Goal: Task Accomplishment & Management: Manage account settings

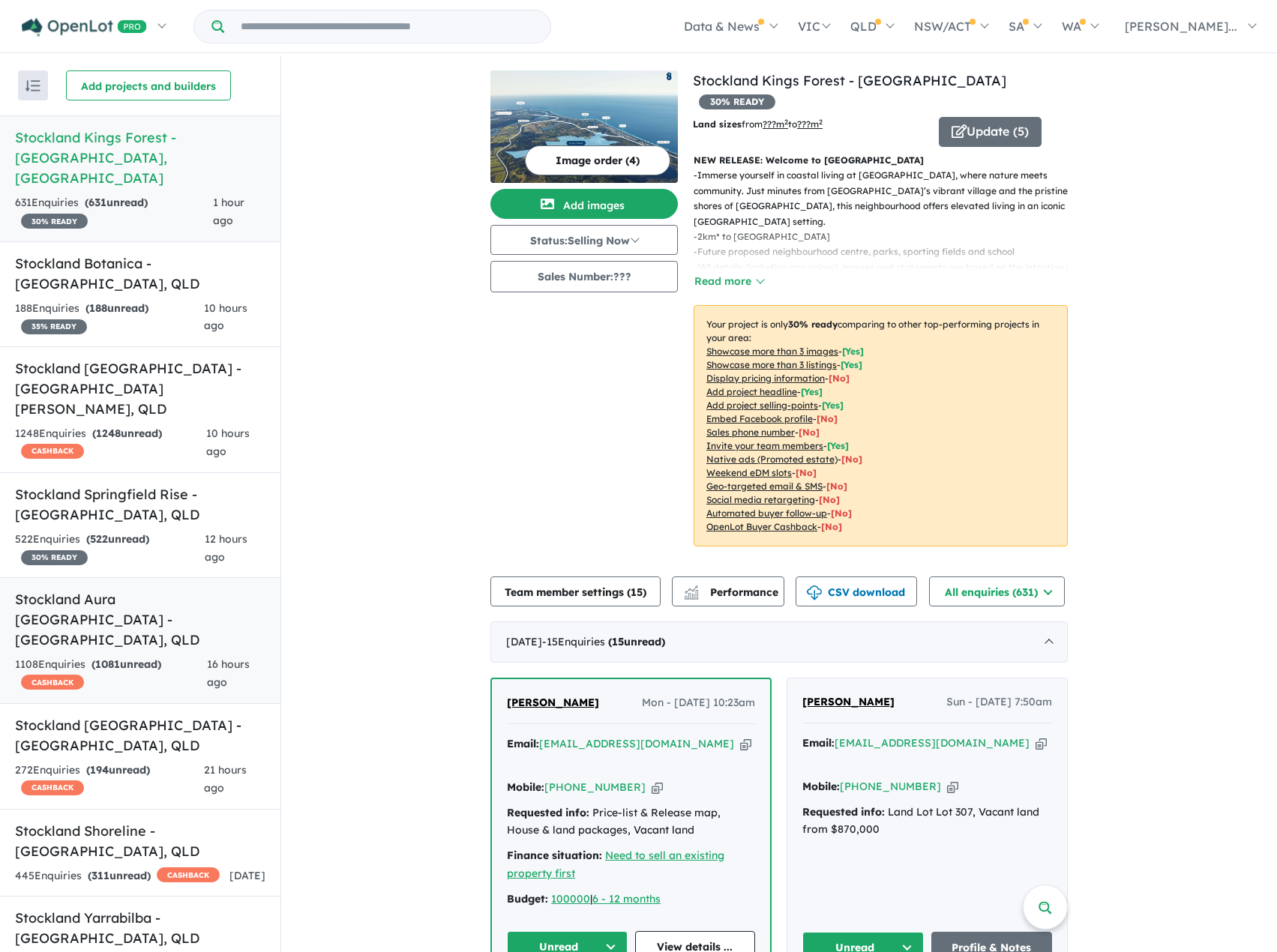
click at [153, 589] on h5 "Stockland Aura [GEOGRAPHIC_DATA] - [GEOGRAPHIC_DATA] , [GEOGRAPHIC_DATA]" at bounding box center [140, 619] width 251 height 61
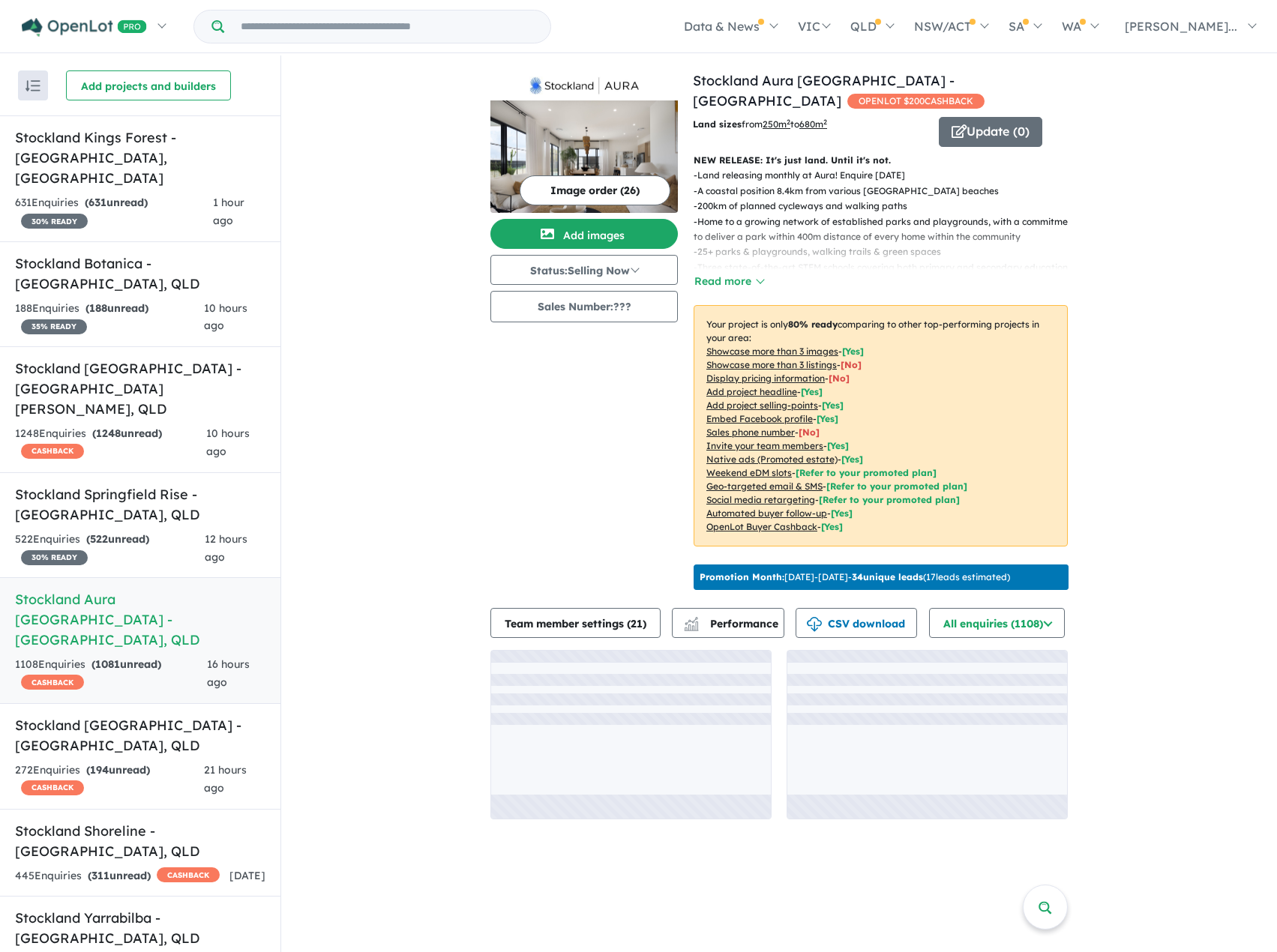
click at [642, 187] on button "Image order ( 26 )" at bounding box center [595, 190] width 151 height 30
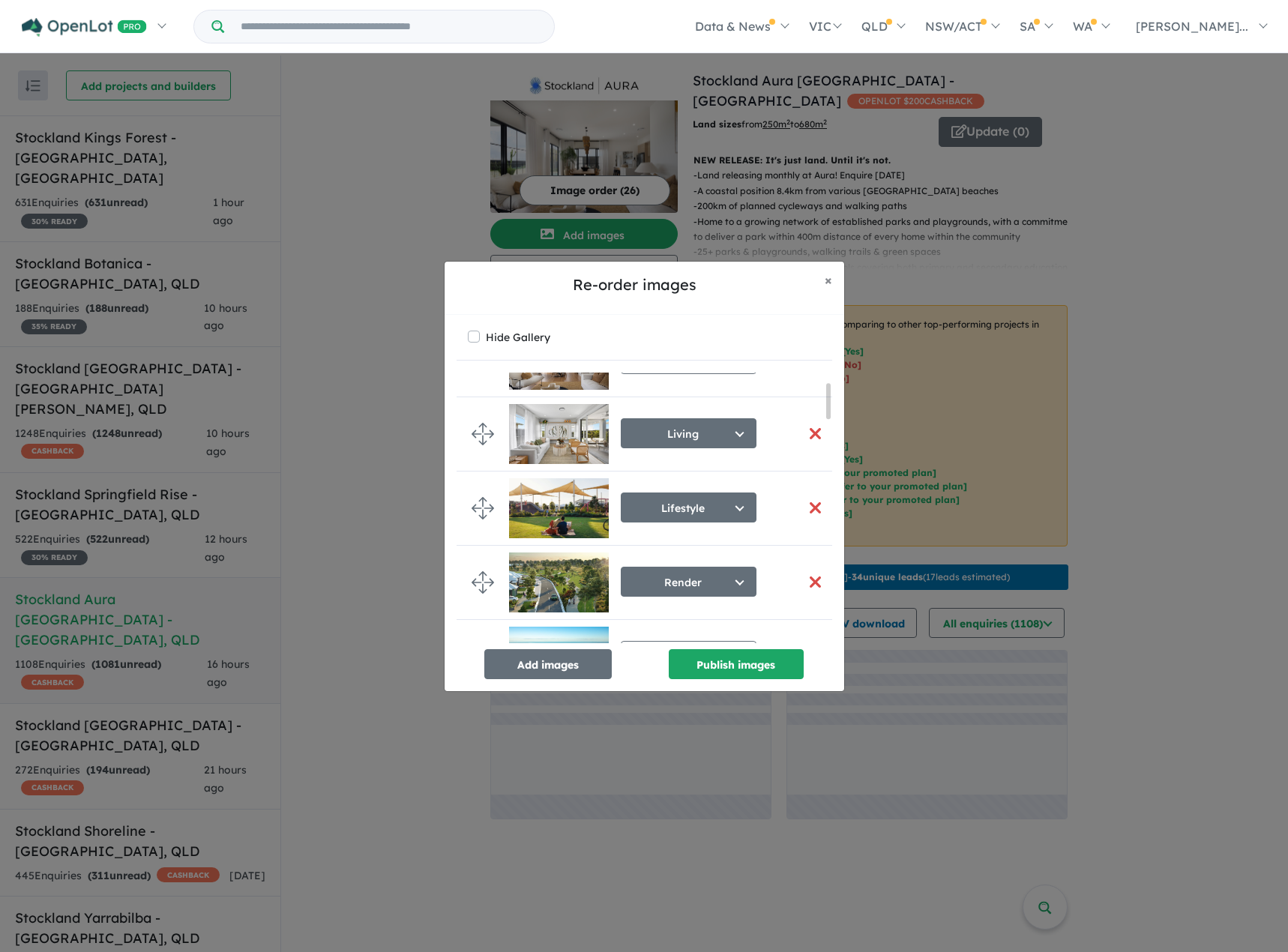
scroll to position [75, 0]
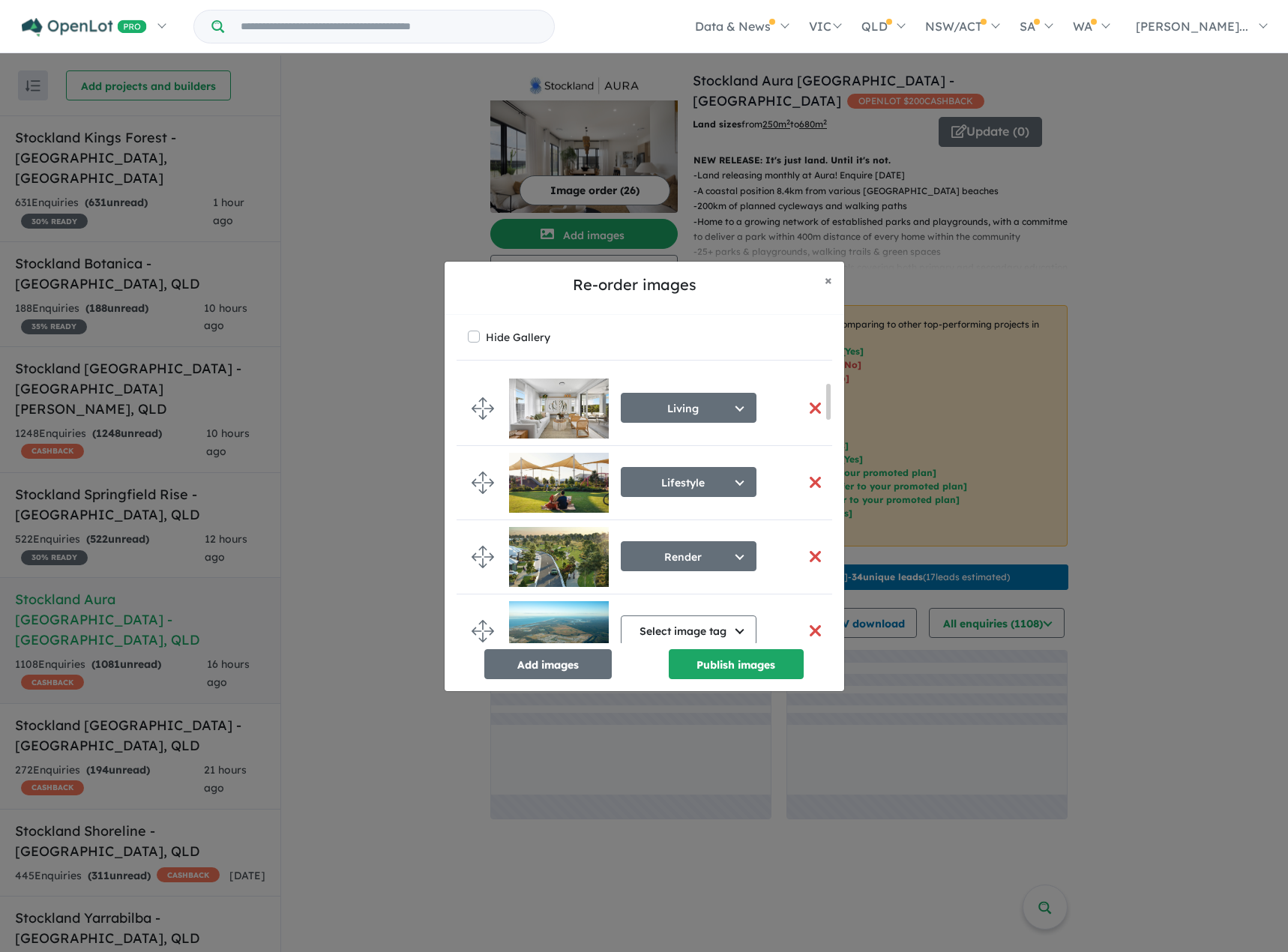
click at [553, 460] on img at bounding box center [558, 482] width 100 height 60
click at [569, 474] on img at bounding box center [558, 482] width 100 height 60
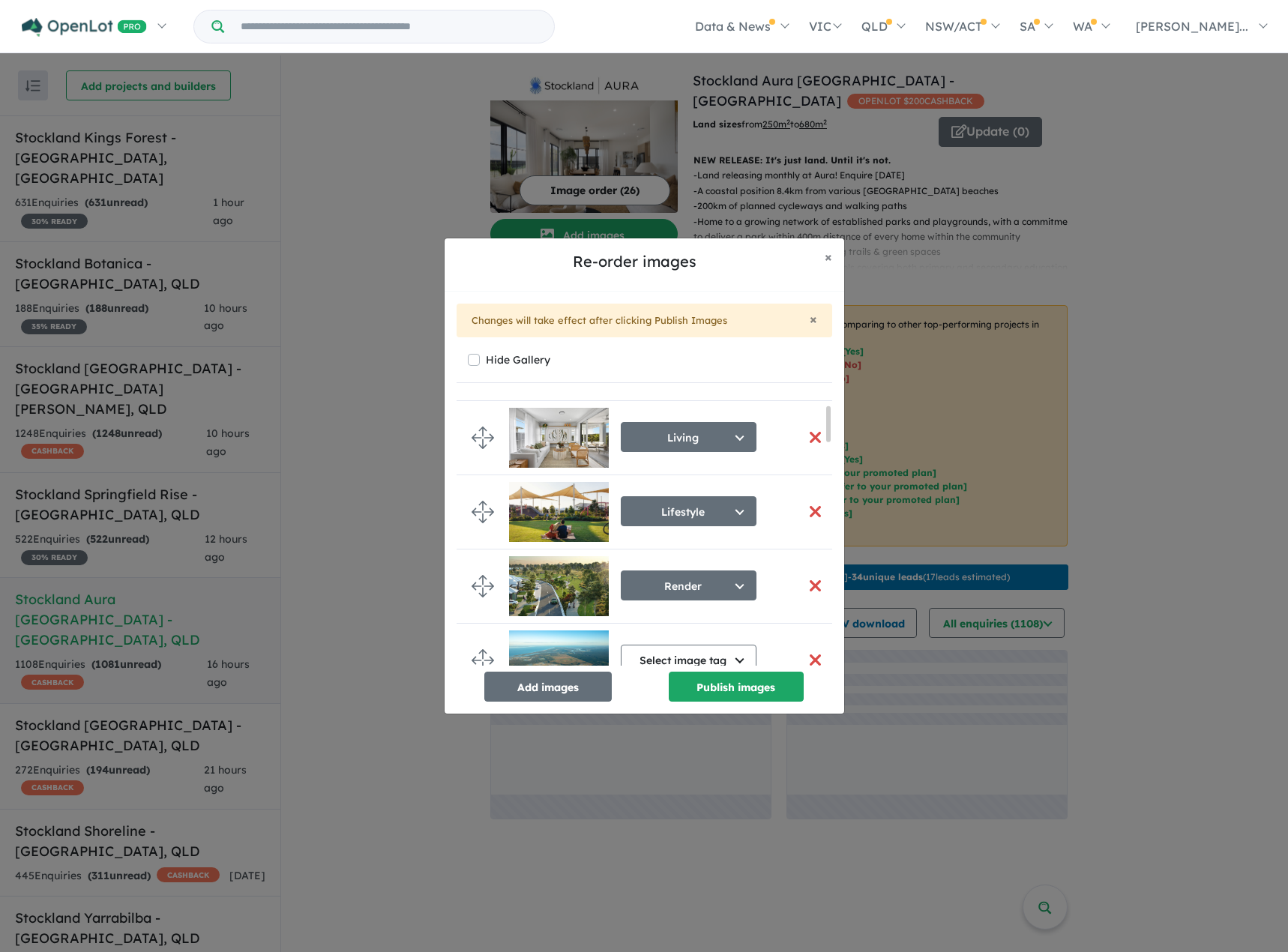
click at [540, 507] on img at bounding box center [558, 512] width 100 height 60
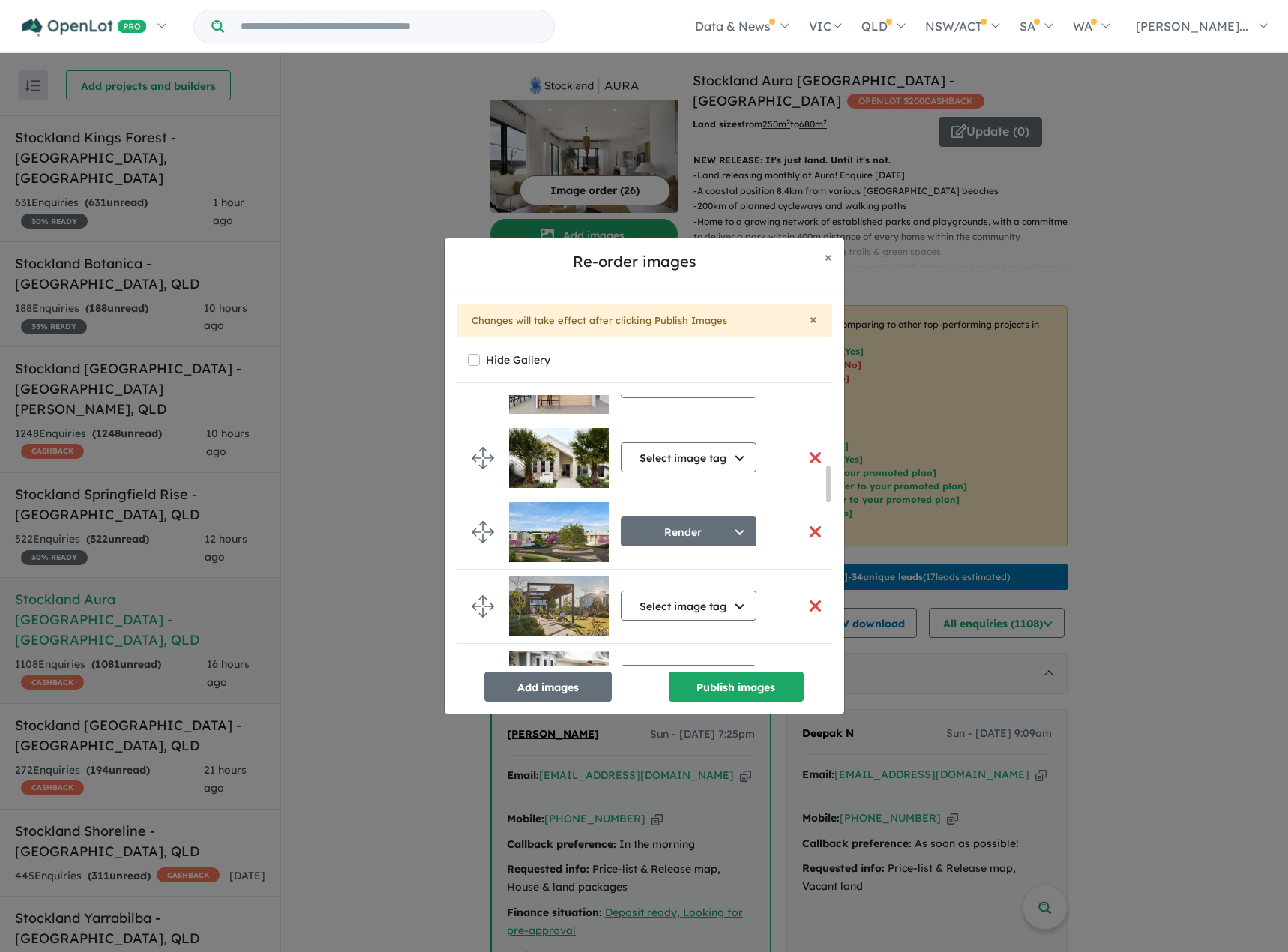
scroll to position [525, 0]
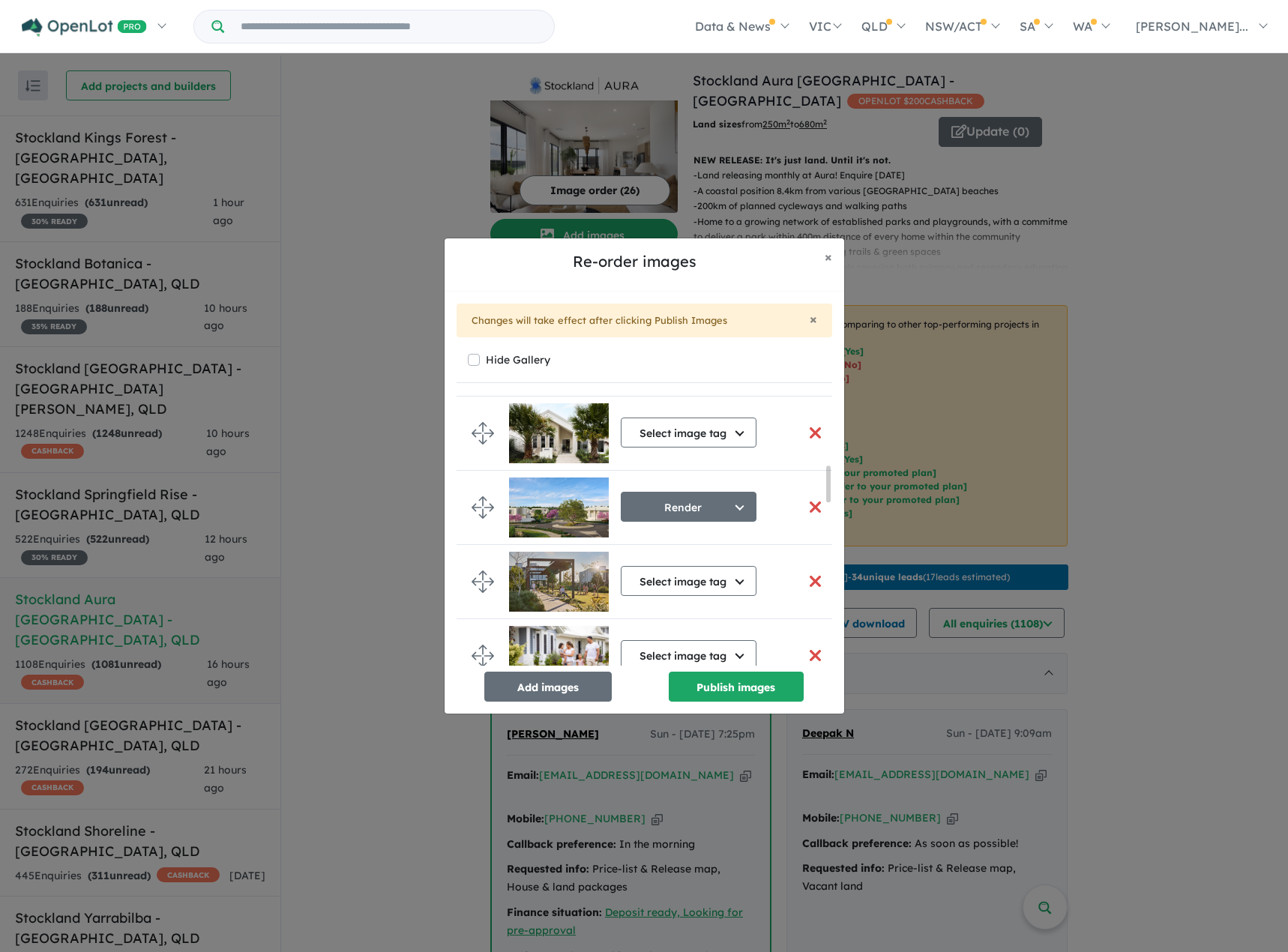
click at [1206, 371] on div "Re-order images × Close × Changes will take effect after clicking Publish Image…" at bounding box center [644, 476] width 1288 height 952
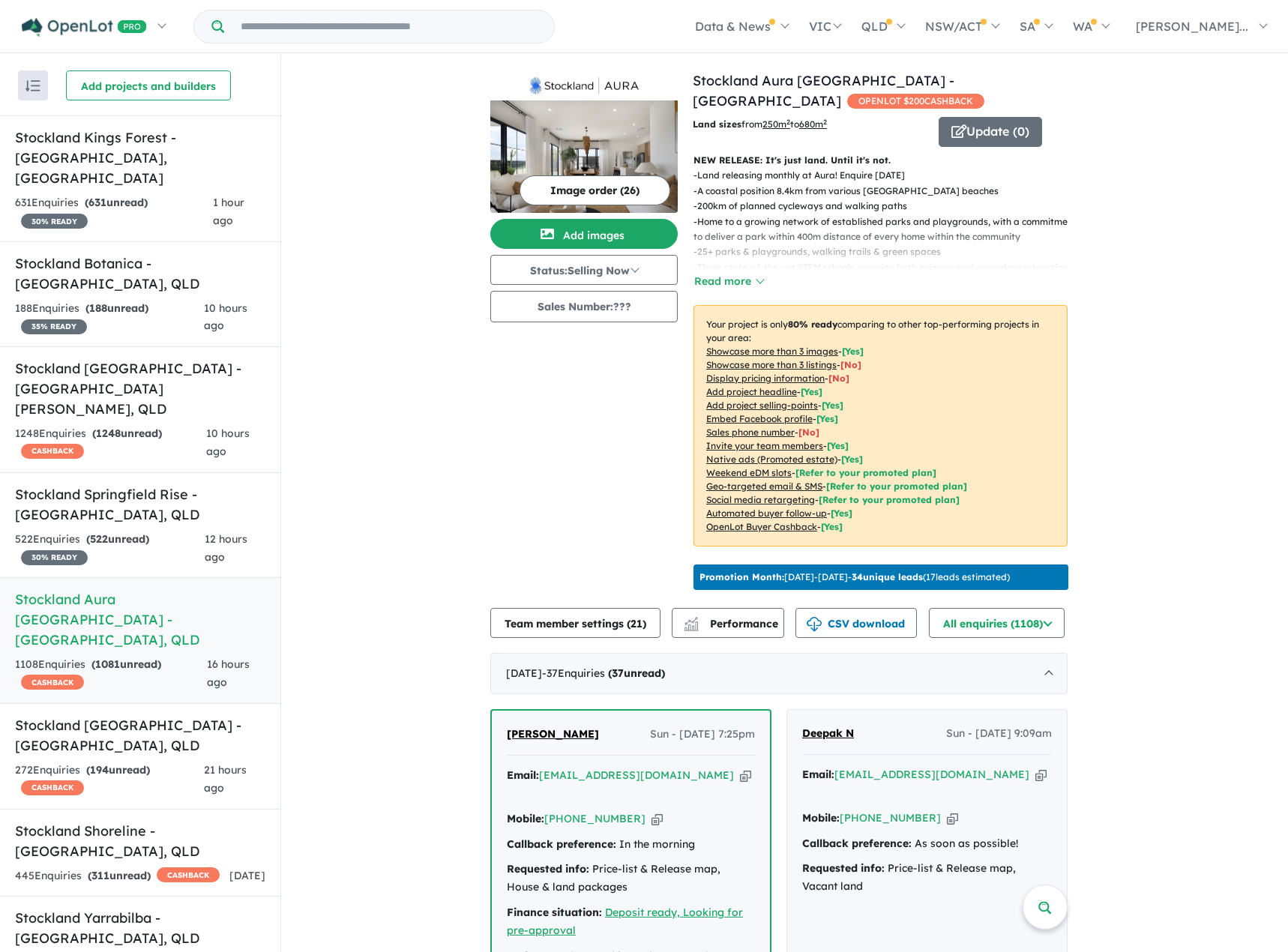
scroll to position [0, 0]
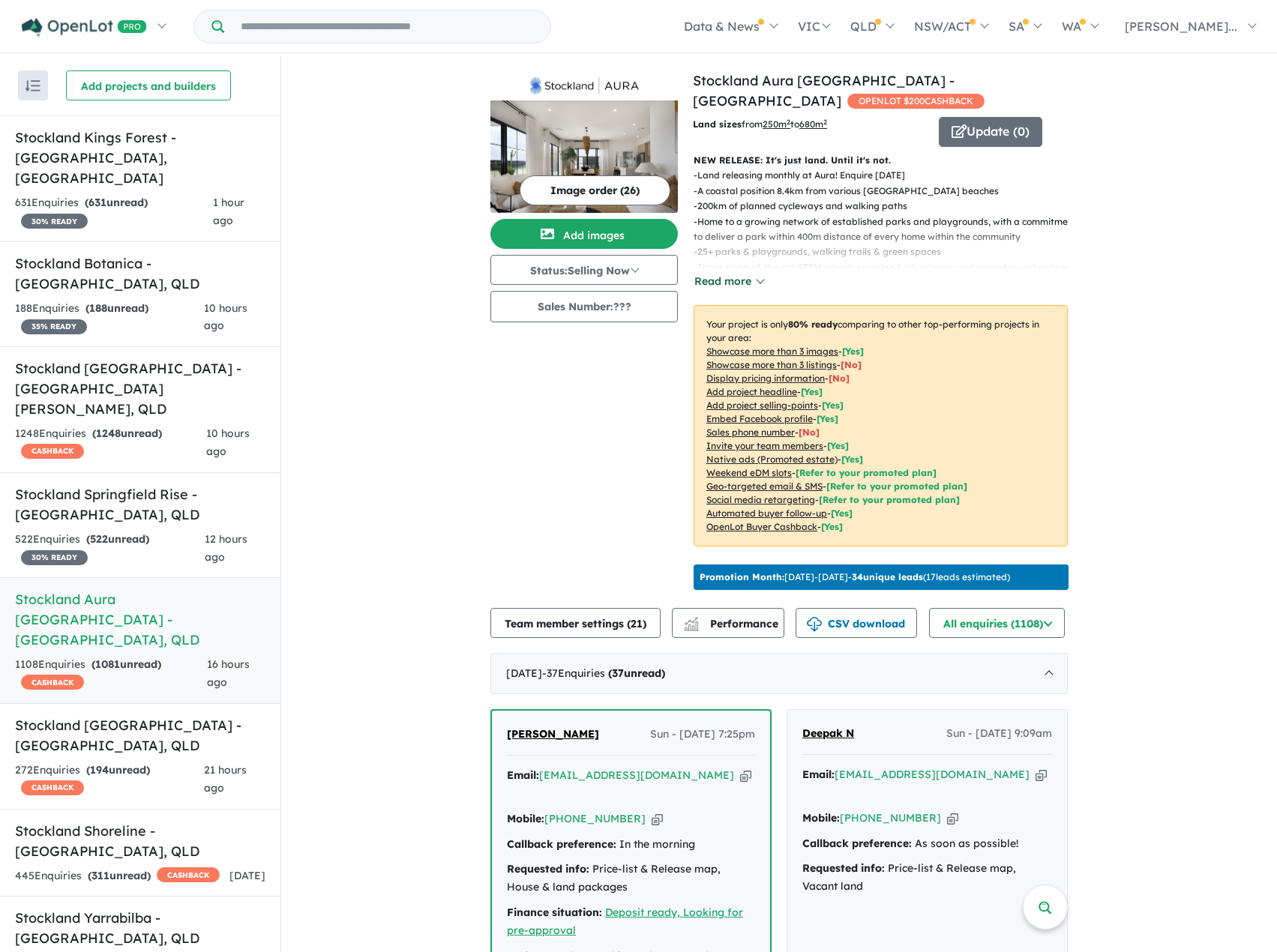
click at [735, 281] on button "Read more" at bounding box center [729, 281] width 71 height 17
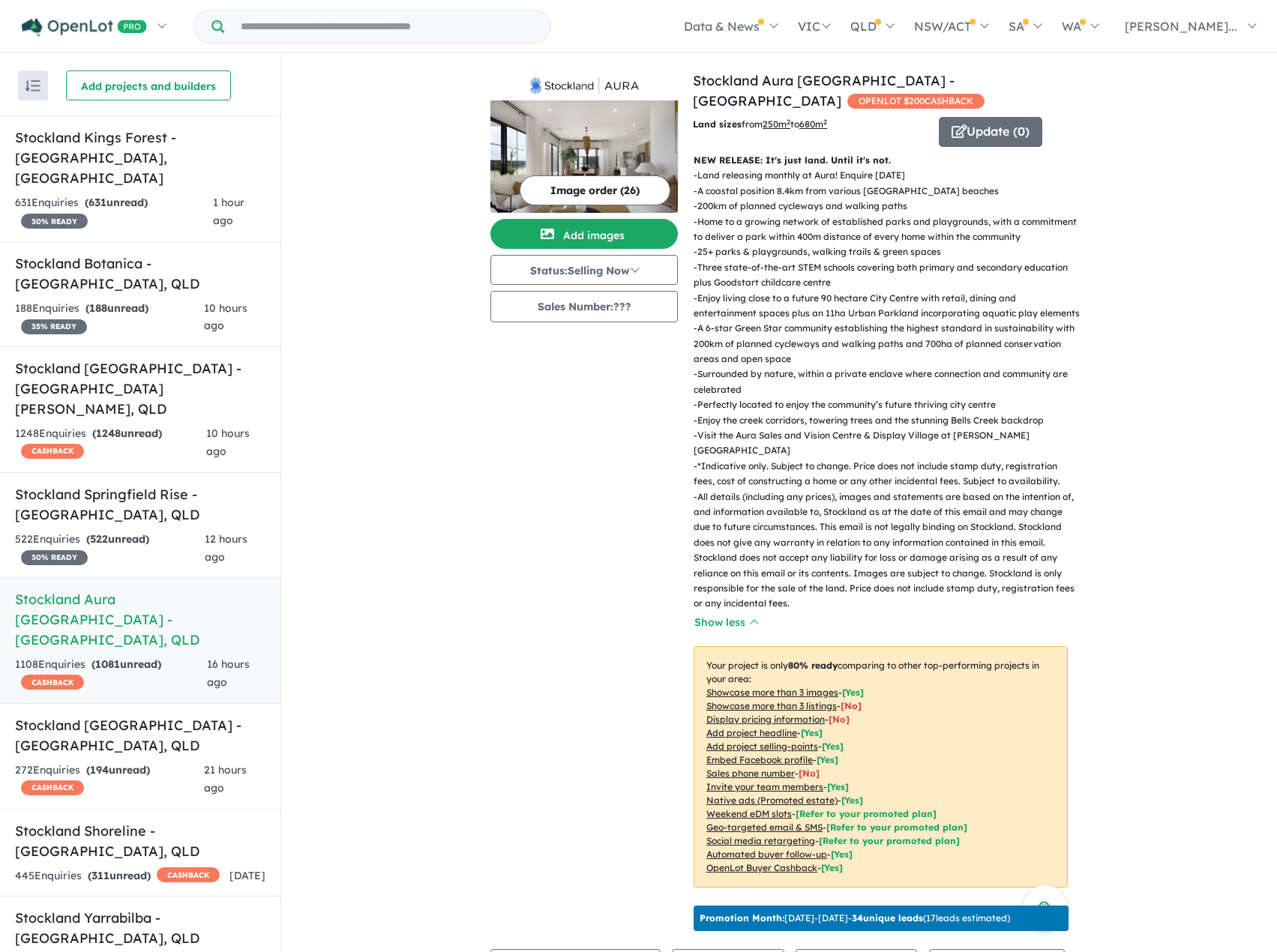
click at [616, 186] on button "Image order ( 26 )" at bounding box center [595, 190] width 151 height 30
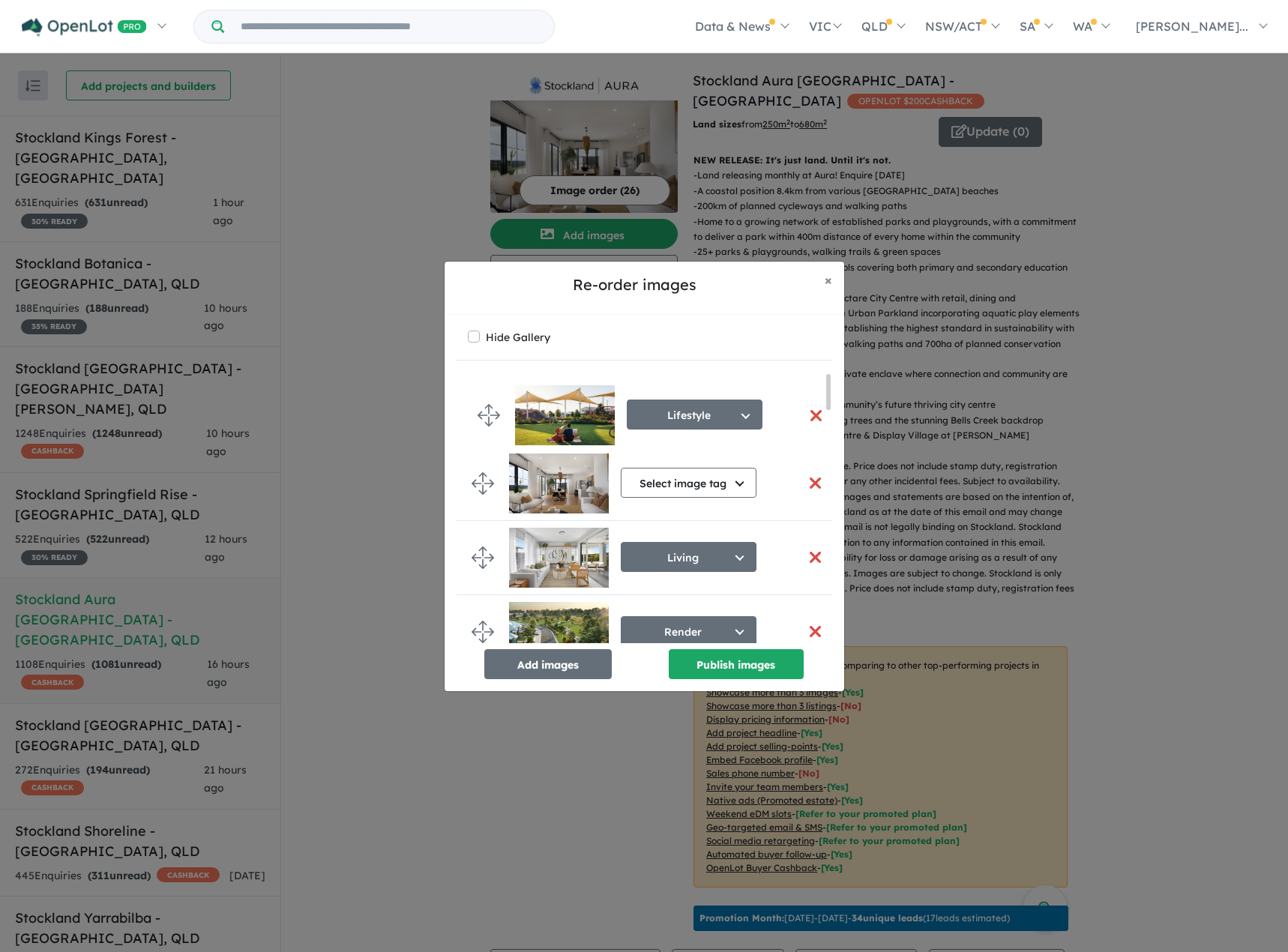
drag, startPoint x: 491, startPoint y: 560, endPoint x: 497, endPoint y: 417, distance: 143.1
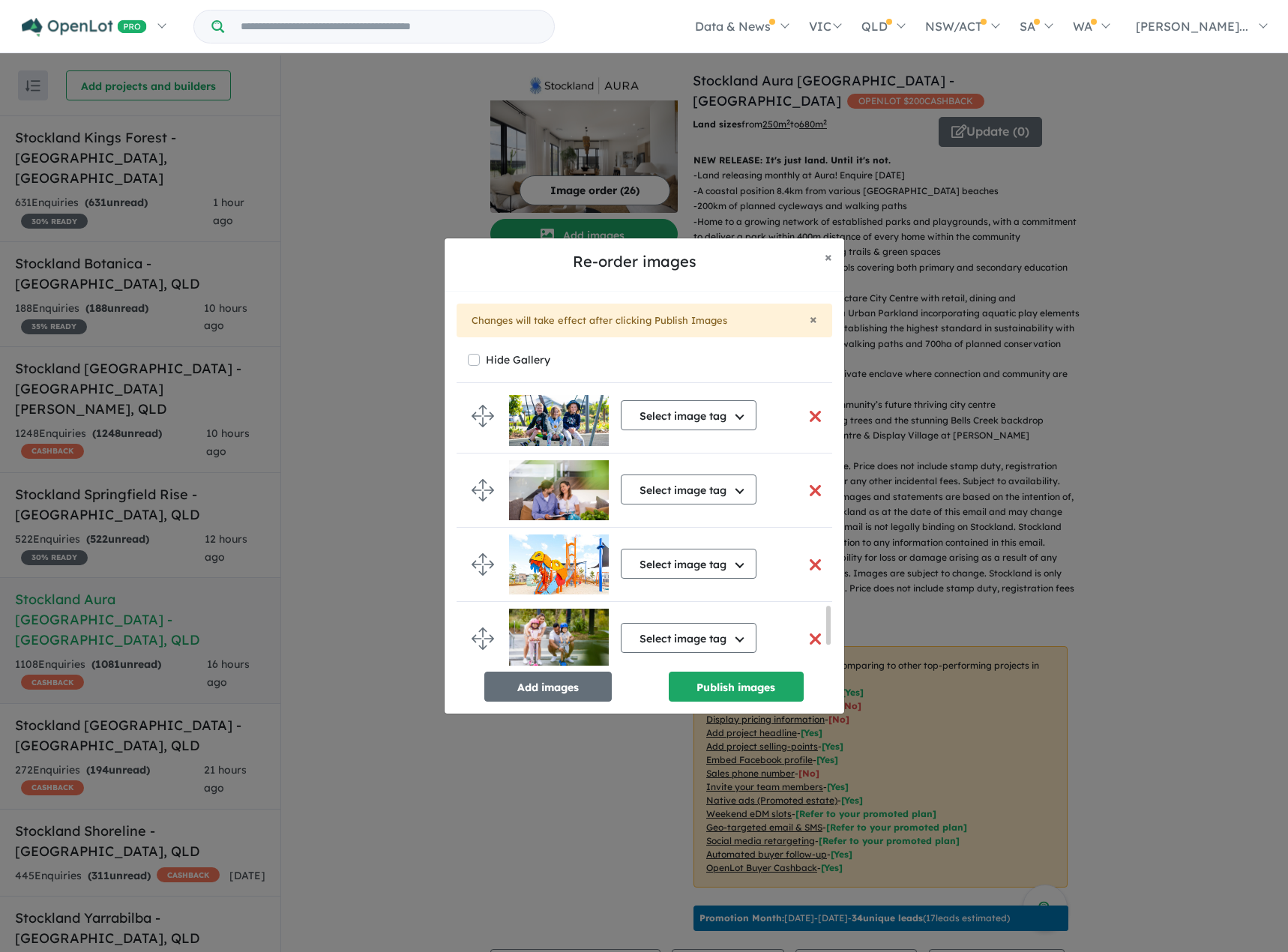
scroll to position [1425, 0]
click at [810, 491] on button "button" at bounding box center [815, 493] width 31 height 32
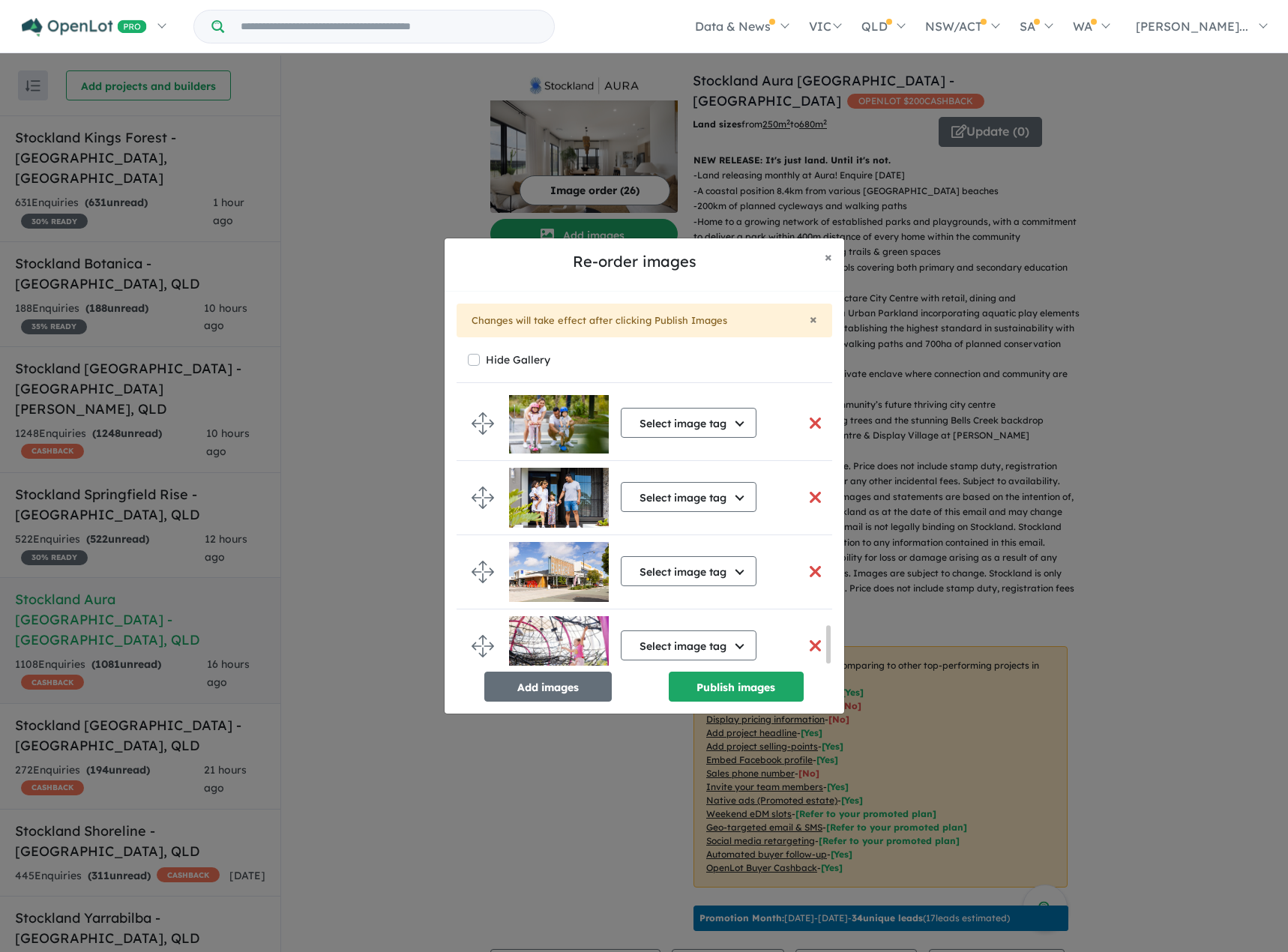
scroll to position [1684, 0]
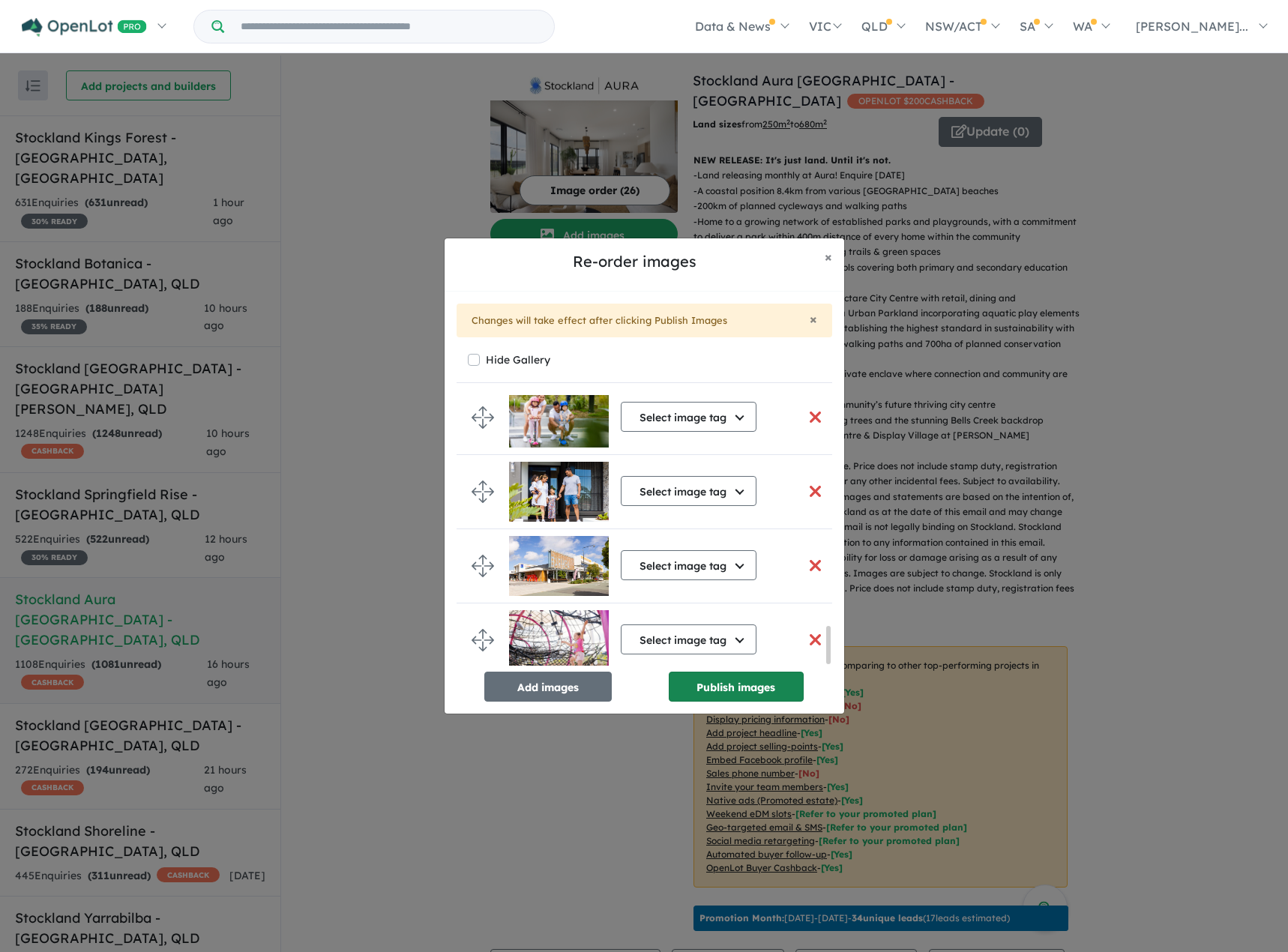
click at [772, 676] on button "Publish images" at bounding box center [736, 686] width 135 height 30
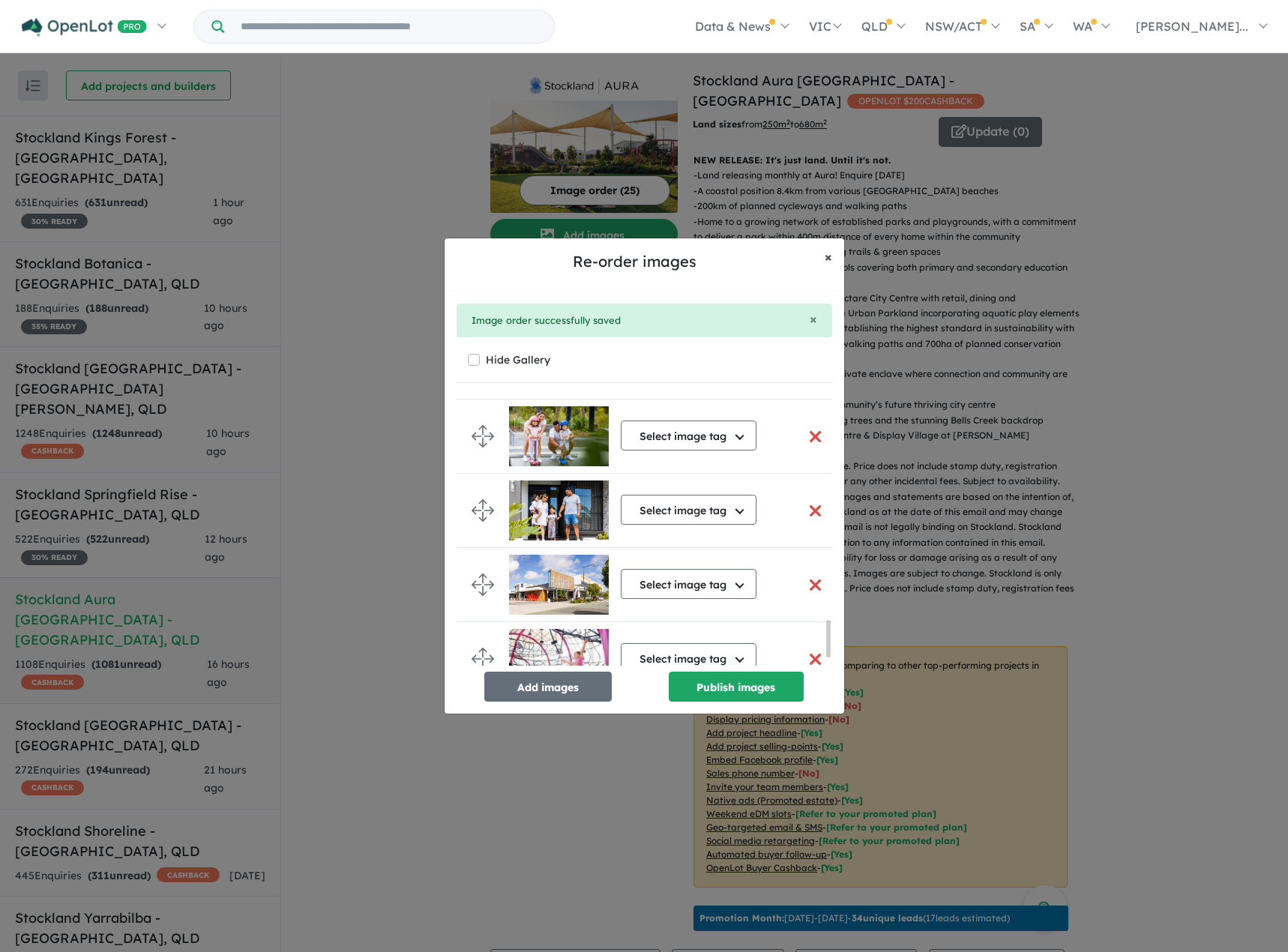
click at [827, 255] on span "×" at bounding box center [829, 256] width 8 height 17
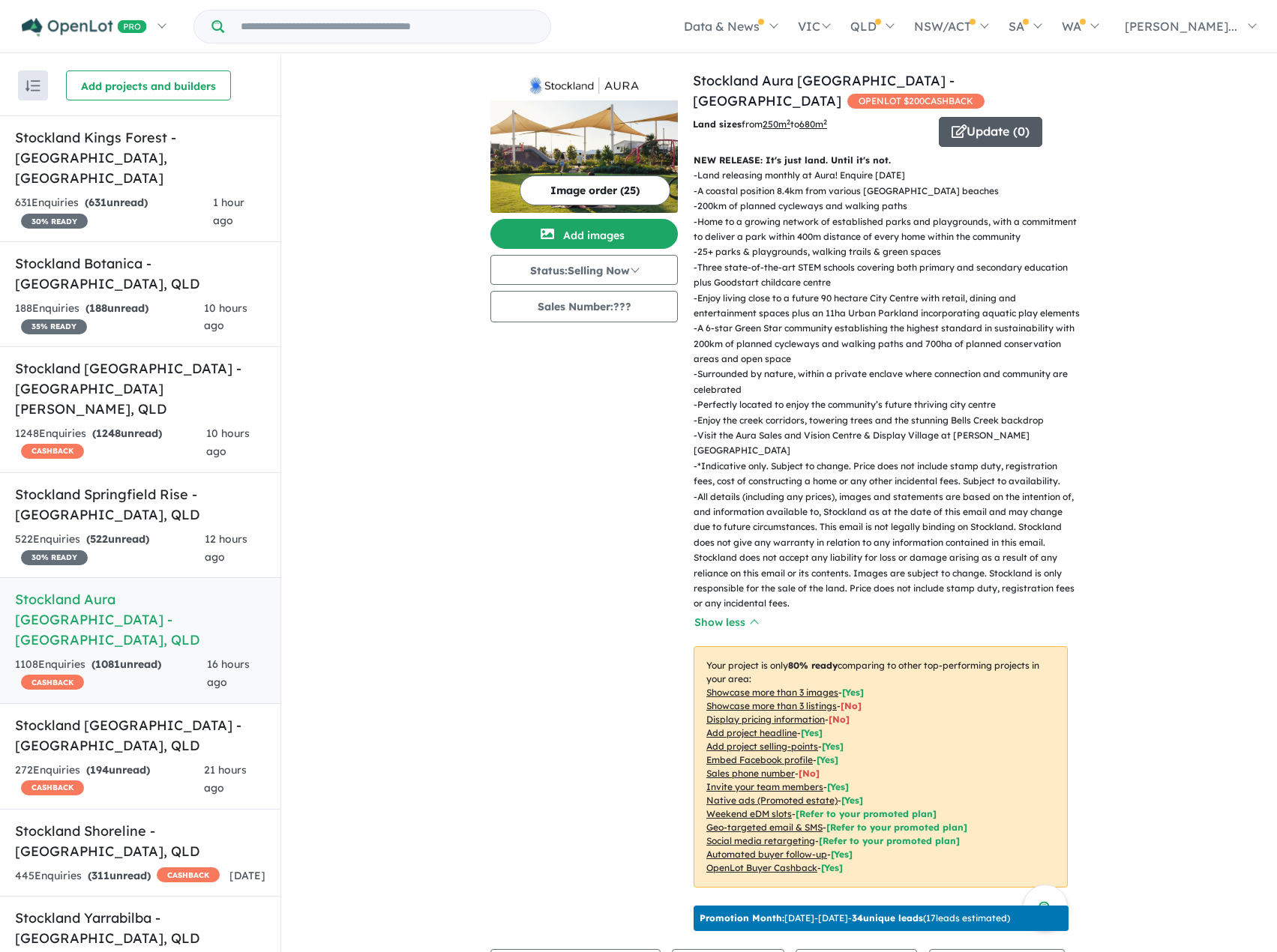
click at [1017, 129] on button "Update ( 0 )" at bounding box center [990, 132] width 104 height 30
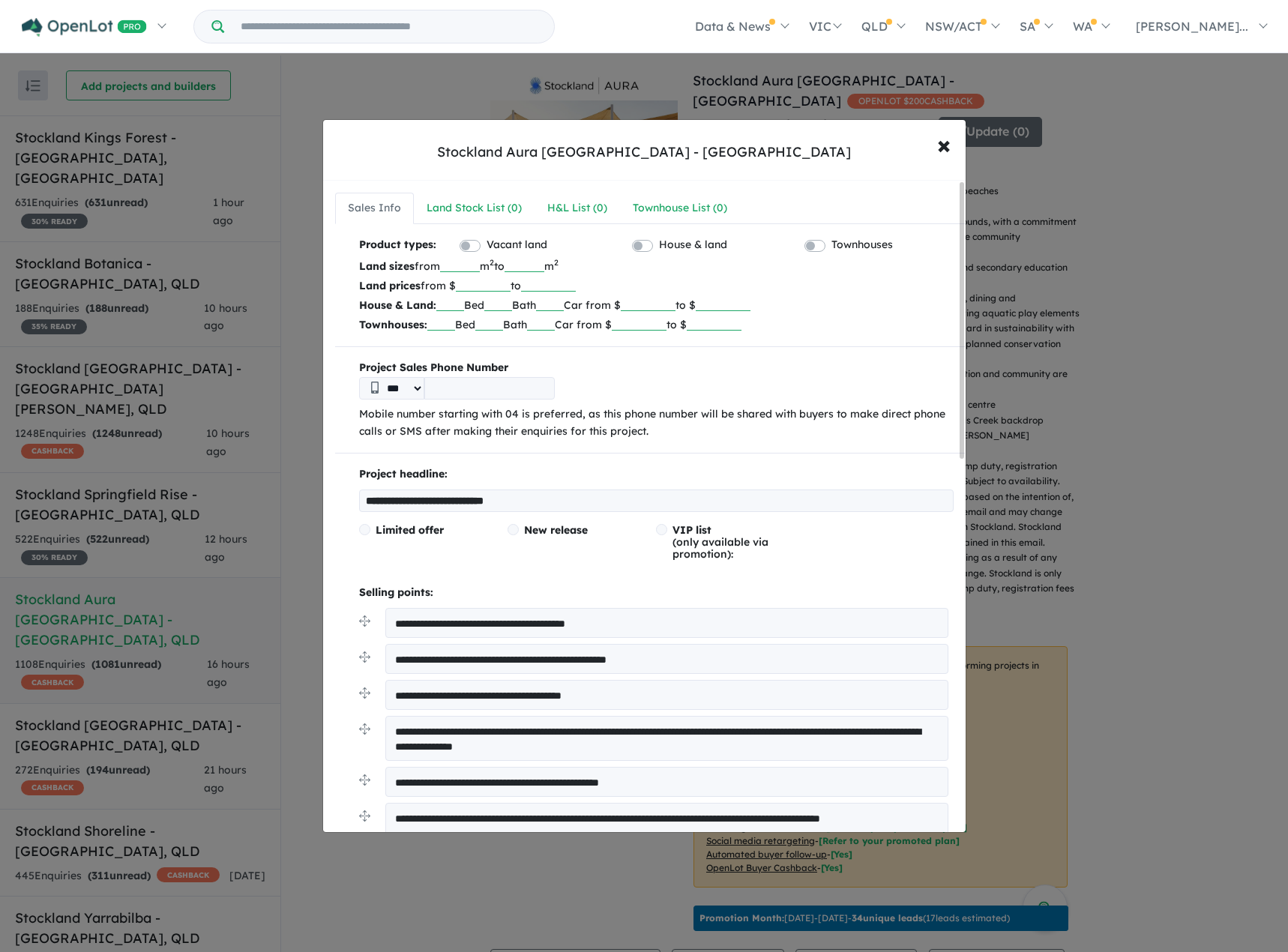
click at [480, 268] on input "***" at bounding box center [460, 265] width 40 height 15
type input "*"
click at [544, 269] on input "*" at bounding box center [525, 265] width 40 height 15
click at [836, 557] on div "Limited offer New release VIP list (only available via promotion):" at bounding box center [656, 548] width 594 height 48
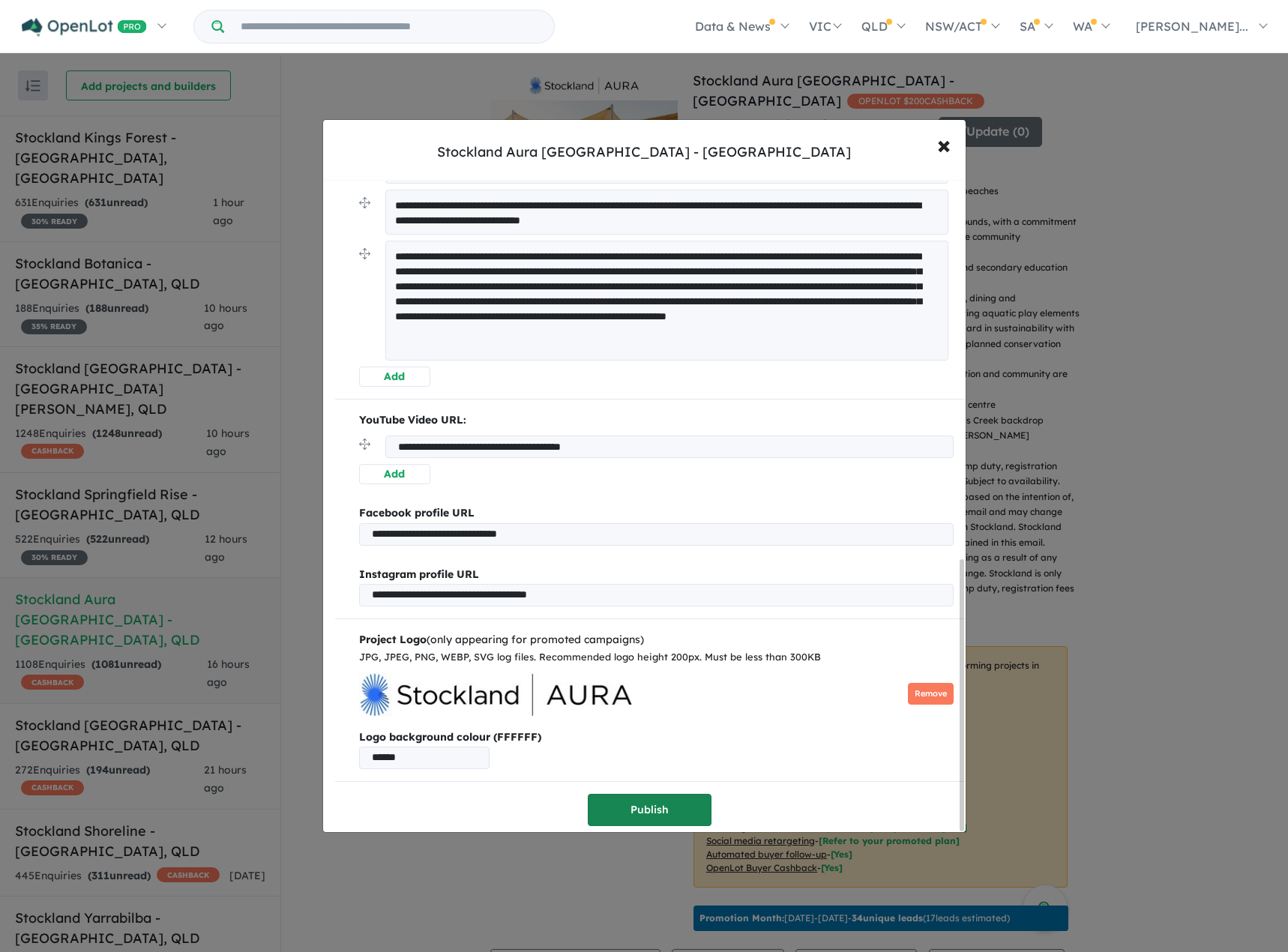
click at [645, 807] on button "Publish" at bounding box center [650, 810] width 124 height 32
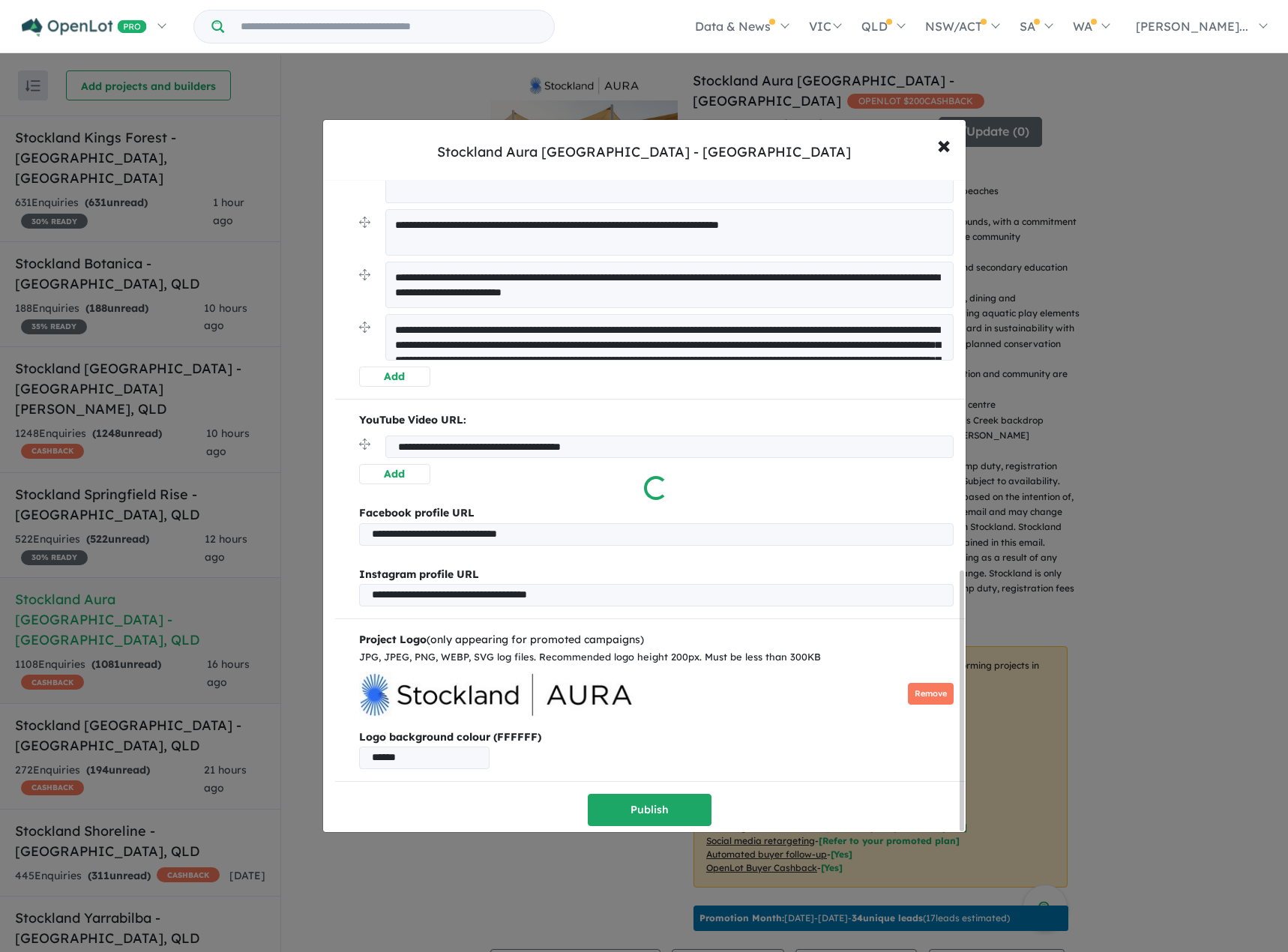
scroll to position [0, 0]
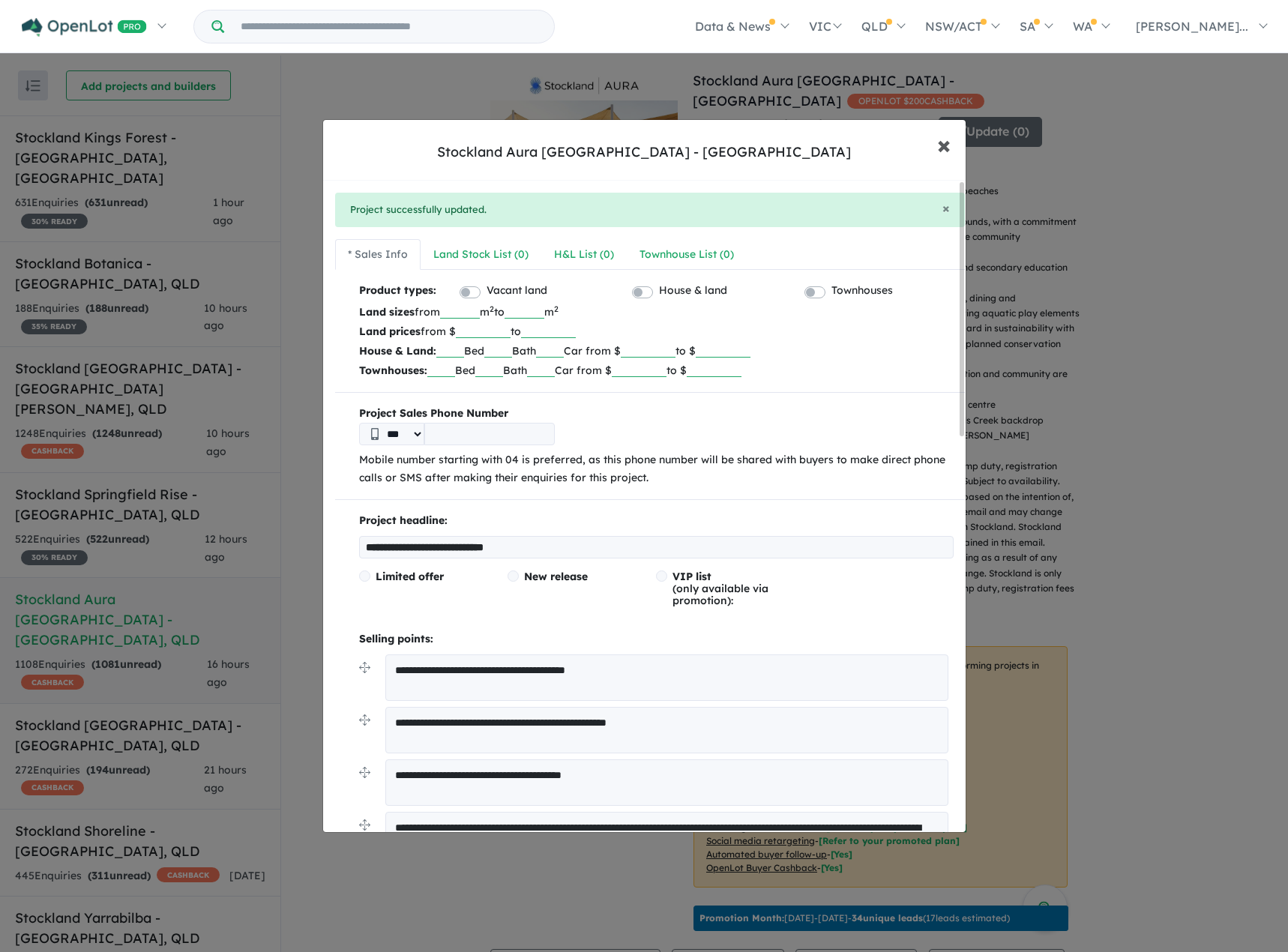
click at [941, 150] on span "×" at bounding box center [944, 145] width 13 height 32
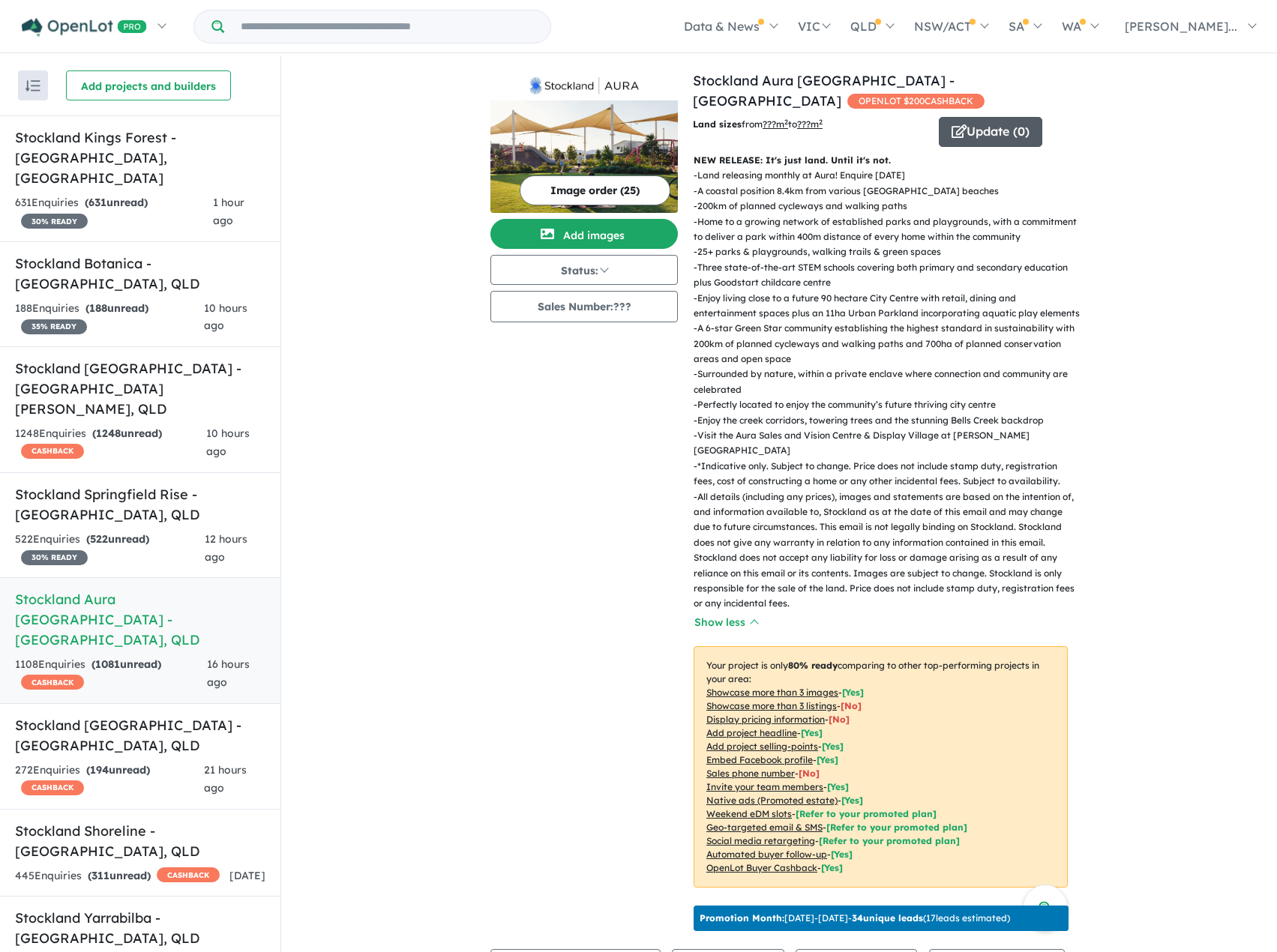
click at [983, 134] on button "Update ( 0 )" at bounding box center [990, 132] width 104 height 30
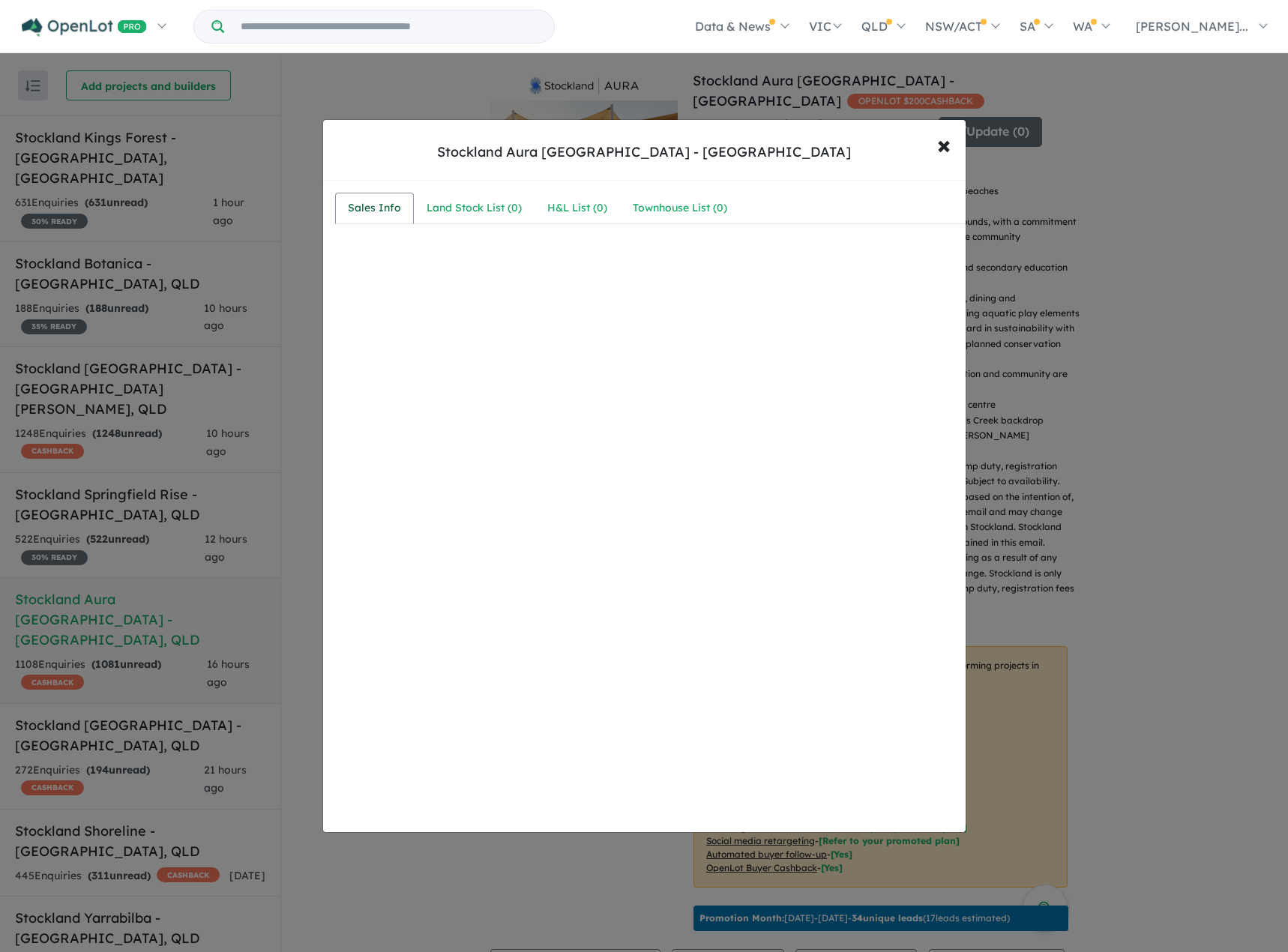
click at [395, 202] on div "Sales Info" at bounding box center [374, 208] width 53 height 18
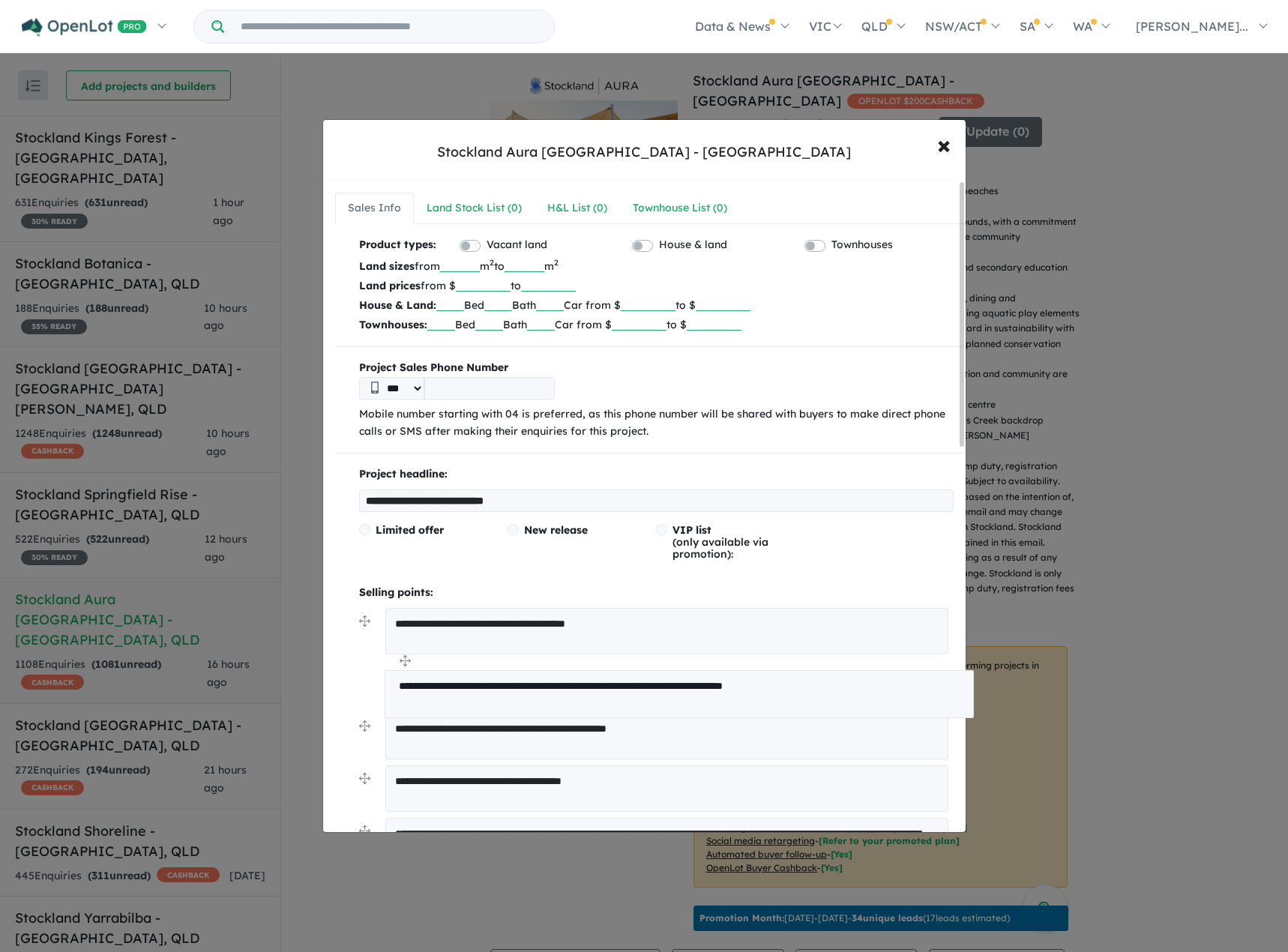
drag, startPoint x: 366, startPoint y: 601, endPoint x: 378, endPoint y: 659, distance: 59.2
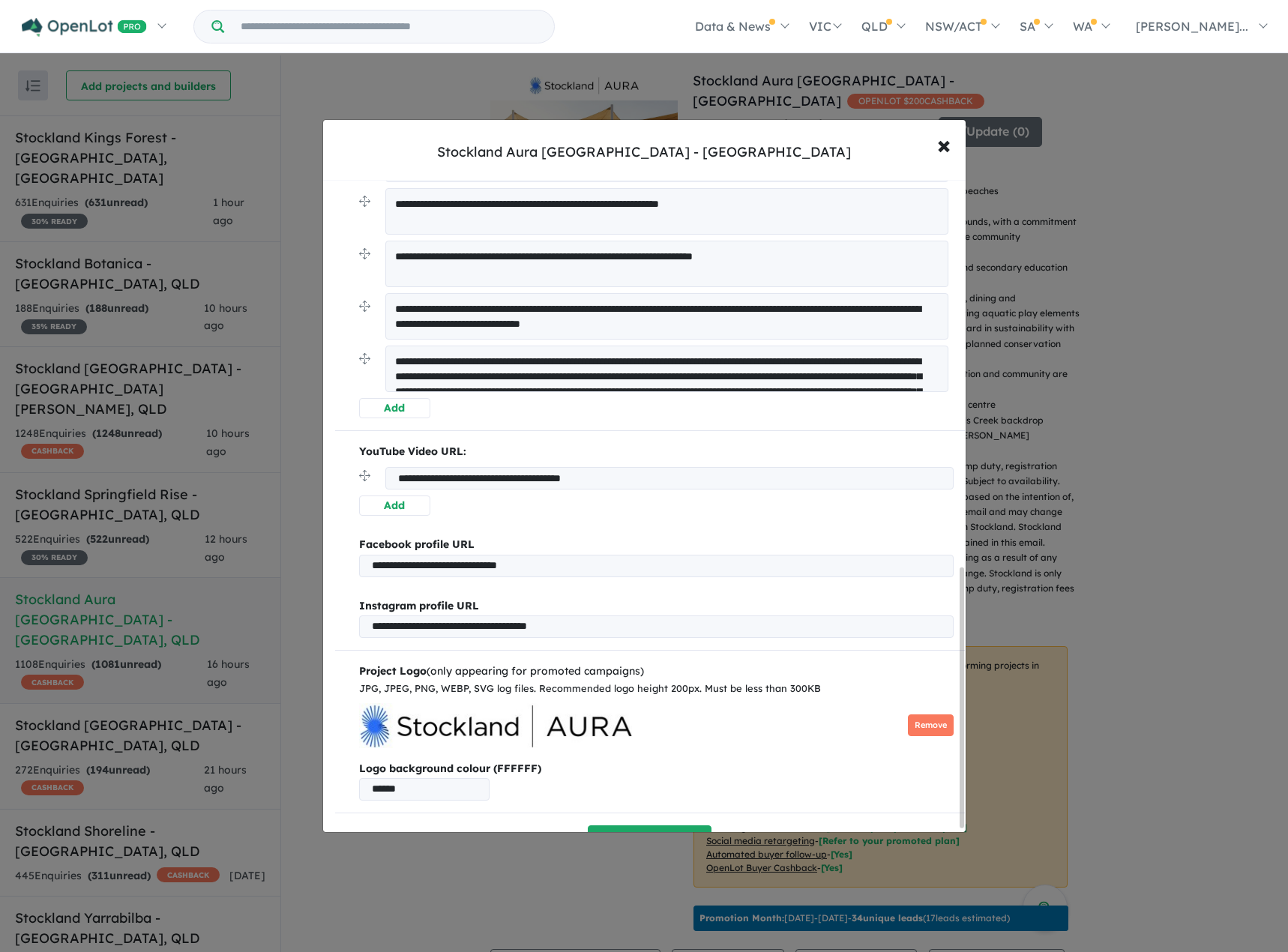
scroll to position [980, 0]
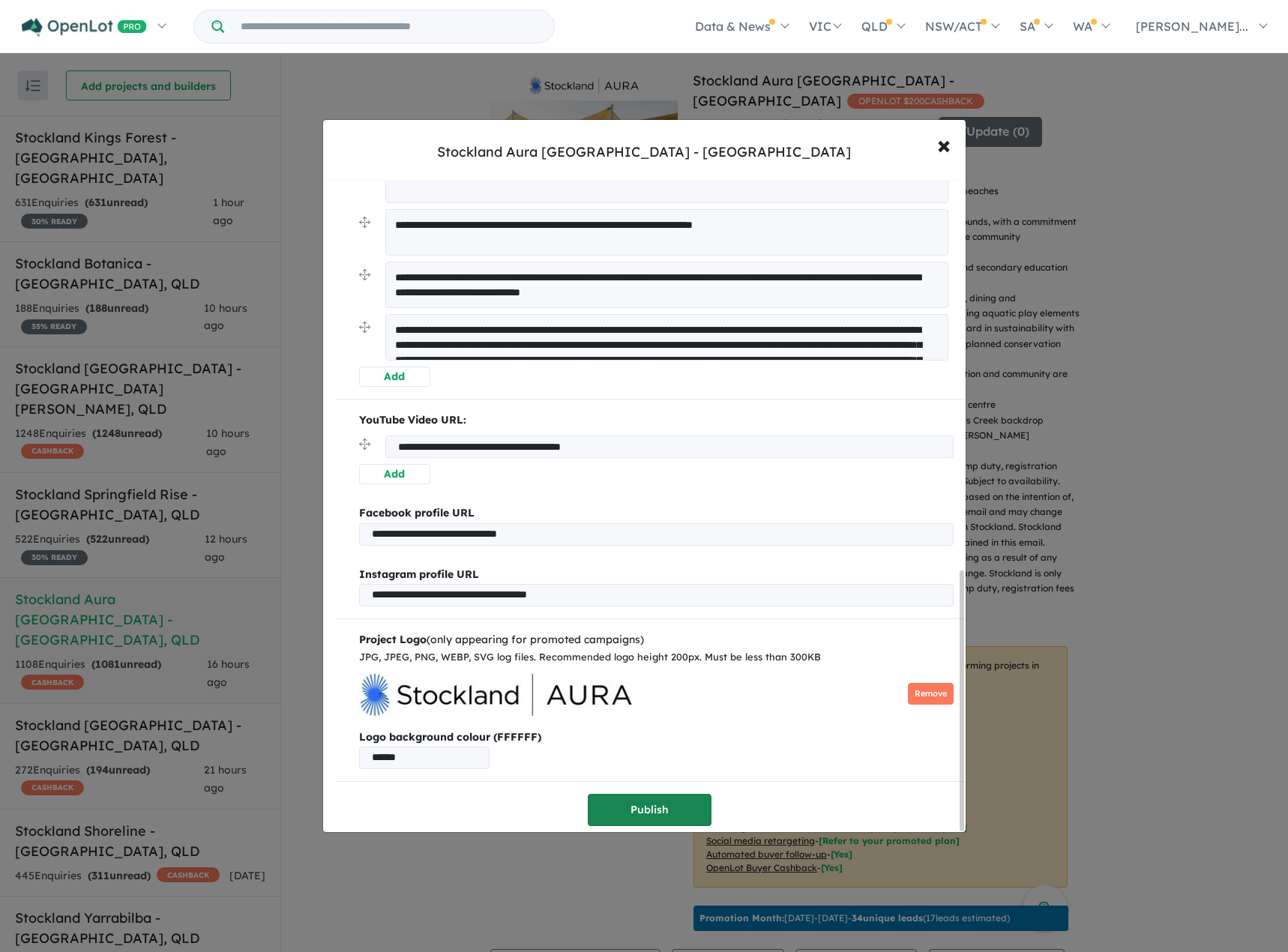
click at [635, 802] on button "Publish" at bounding box center [650, 810] width 124 height 32
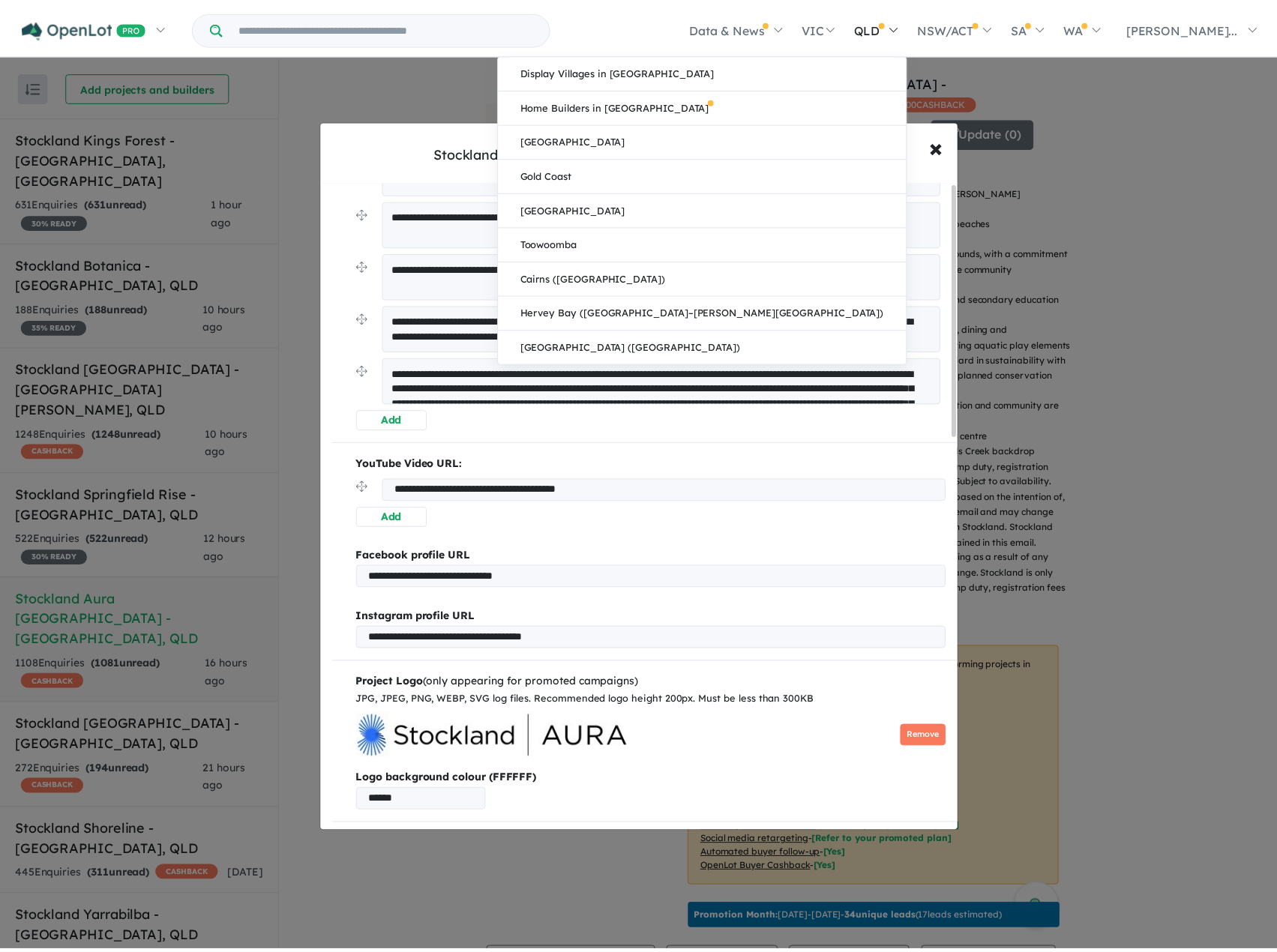
scroll to position [0, 0]
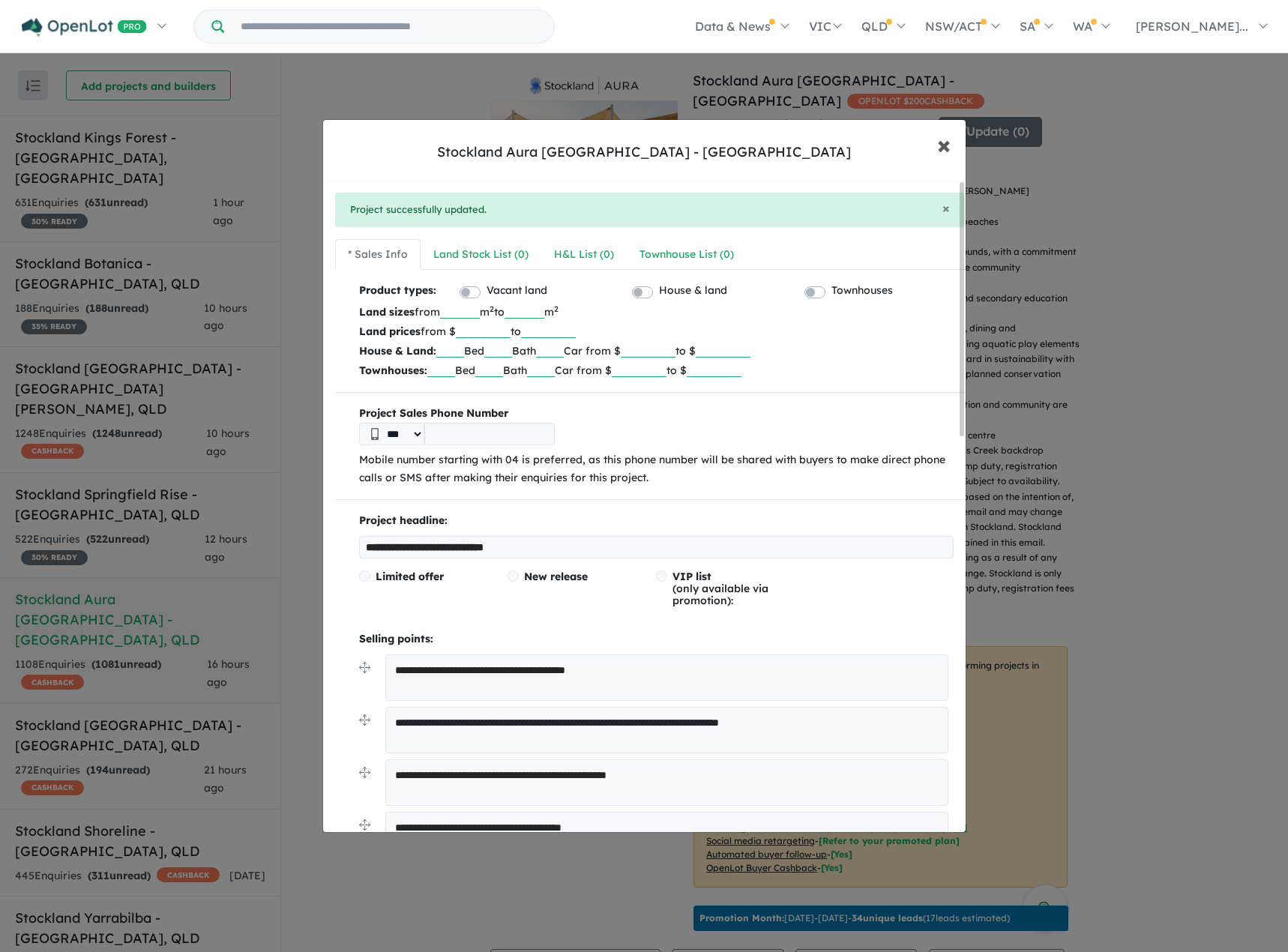
click at [944, 143] on span "×" at bounding box center [944, 145] width 13 height 32
